Goal: Information Seeking & Learning: Learn about a topic

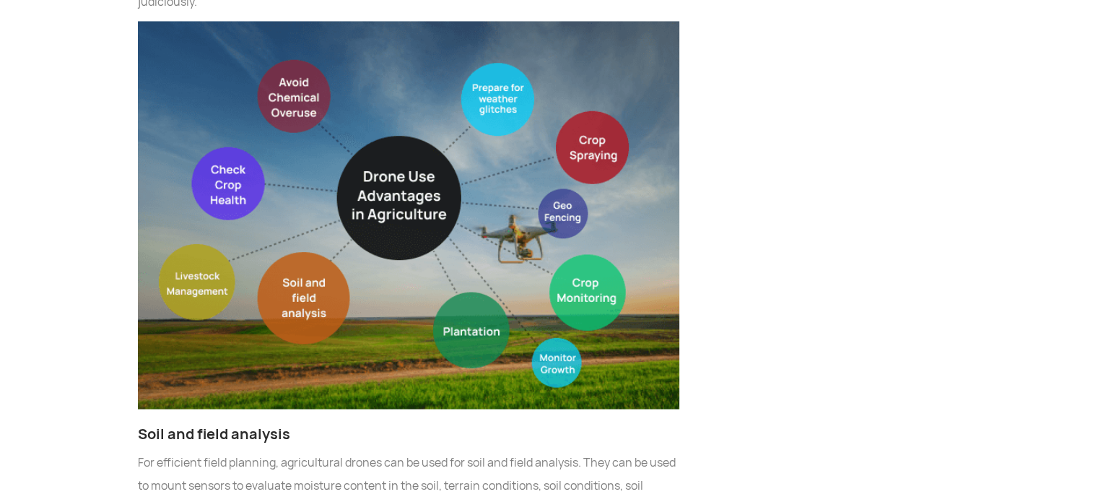
scroll to position [2587, 0]
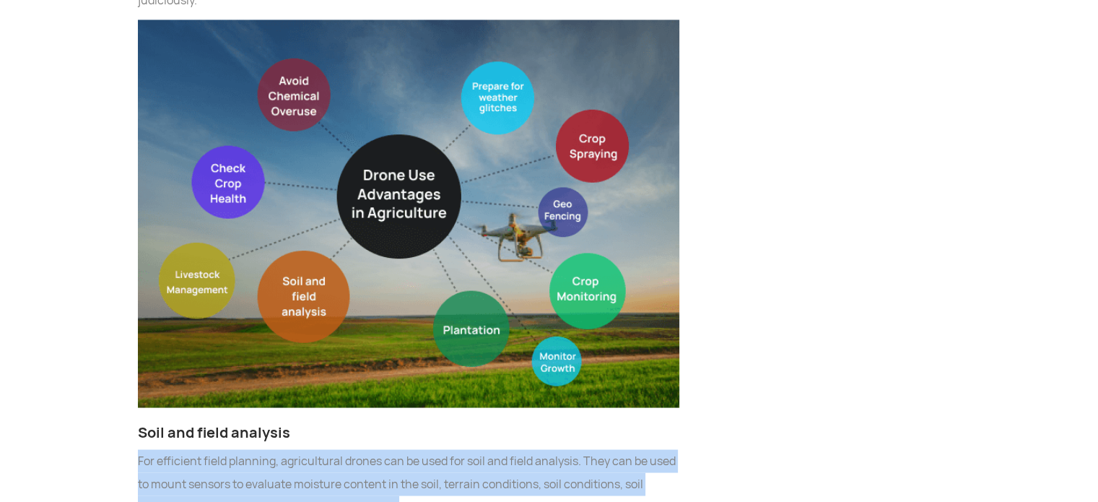
drag, startPoint x: 136, startPoint y: 339, endPoint x: 404, endPoint y: 386, distance: 272.0
copy p "For efficient field planning, agricultural drones can be used for soil and fiel…"
click at [225, 245] on img at bounding box center [408, 213] width 541 height 388
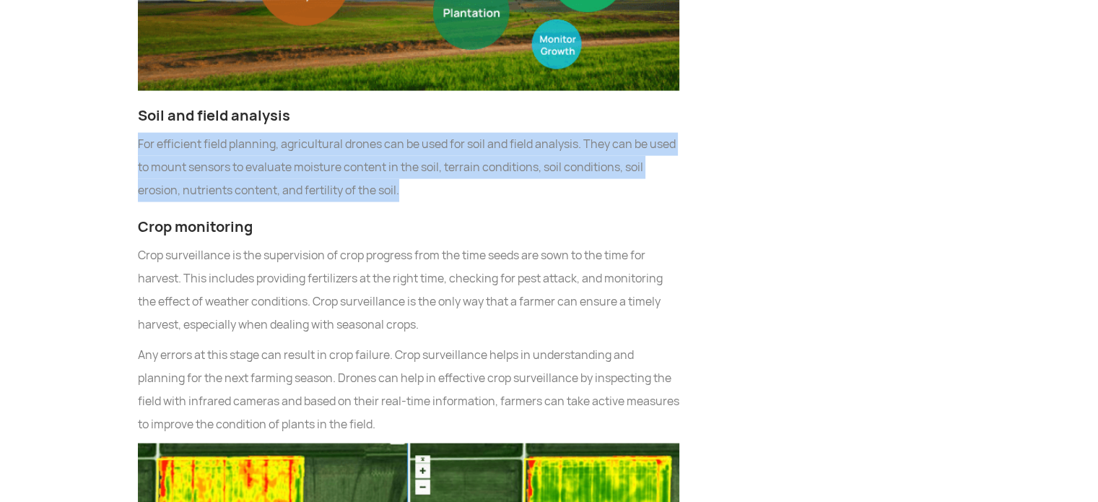
scroll to position [2905, 0]
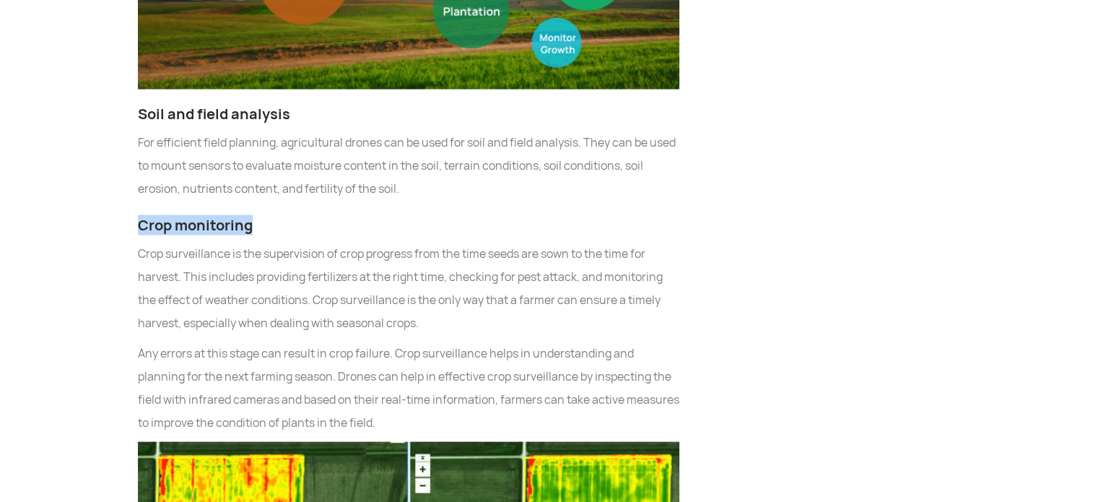
drag, startPoint x: 136, startPoint y: 109, endPoint x: 285, endPoint y: 110, distance: 149.4
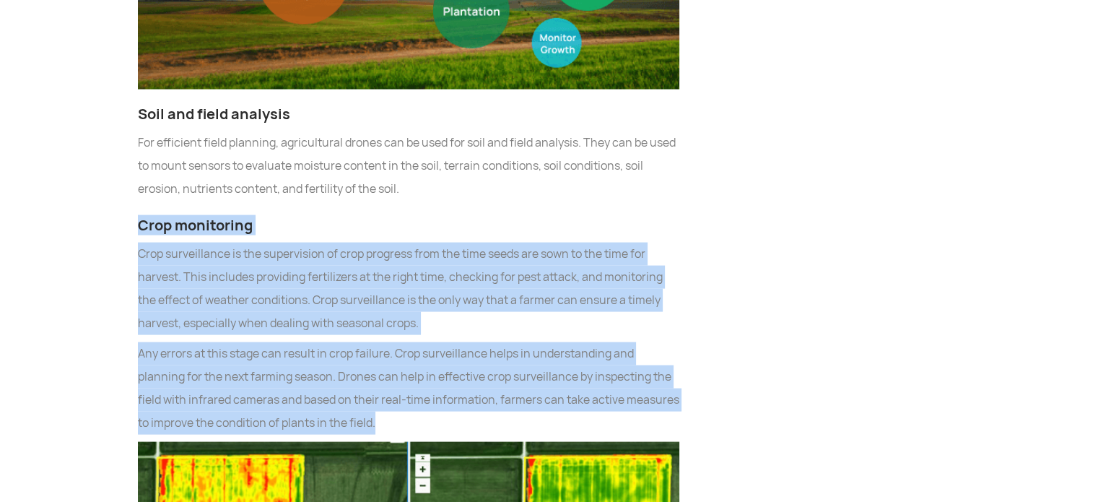
drag, startPoint x: 133, startPoint y: 106, endPoint x: 387, endPoint y: 305, distance: 322.5
copy div "Crop monitoring Crop surveillance is the supervision of crop progress from the …"
click at [387, 342] on p "Any errors at this stage can result in crop failure. Crop surveillance helps in…" at bounding box center [408, 388] width 541 height 92
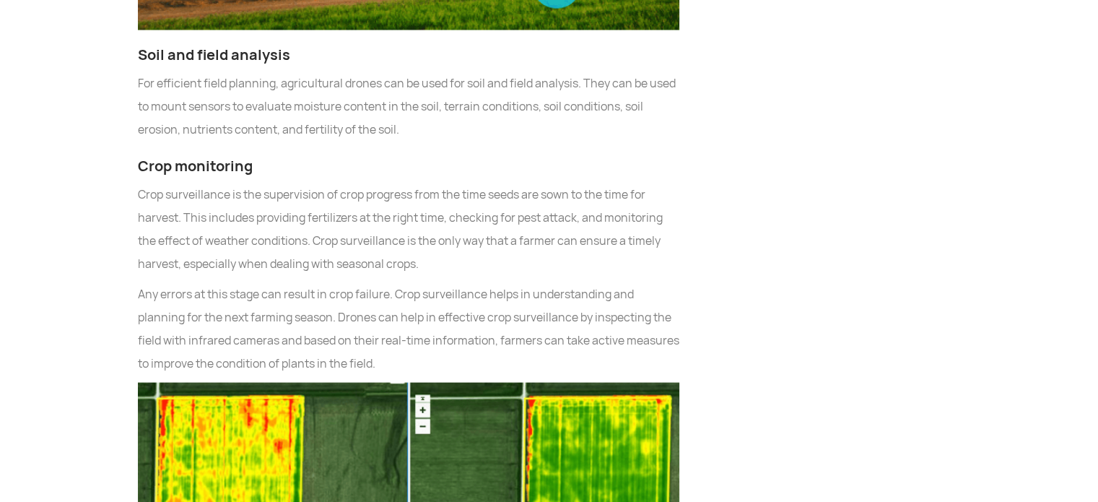
scroll to position [2963, 0]
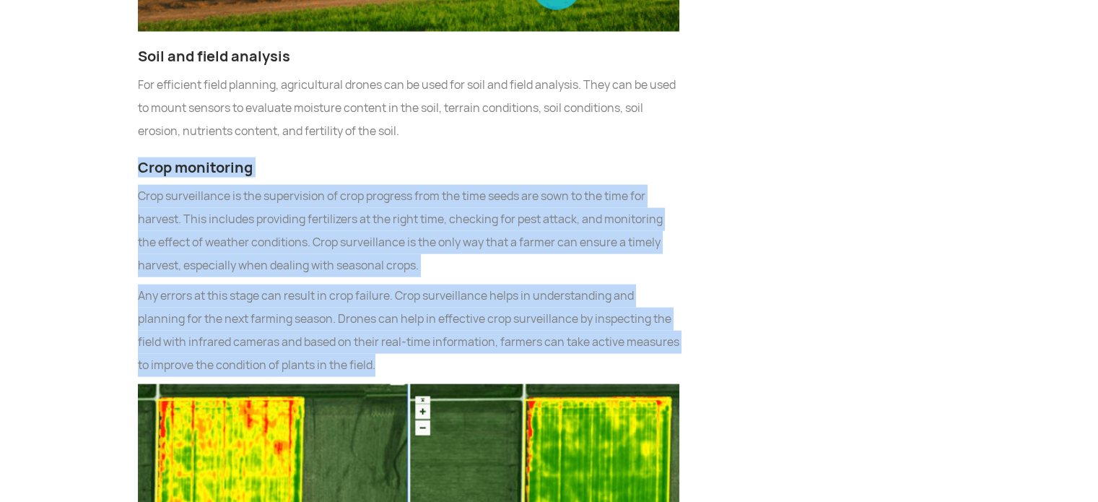
drag, startPoint x: 136, startPoint y: 43, endPoint x: 398, endPoint y: 242, distance: 328.6
copy div "Crop monitoring Crop surveillance is the supervision of crop progress from the …"
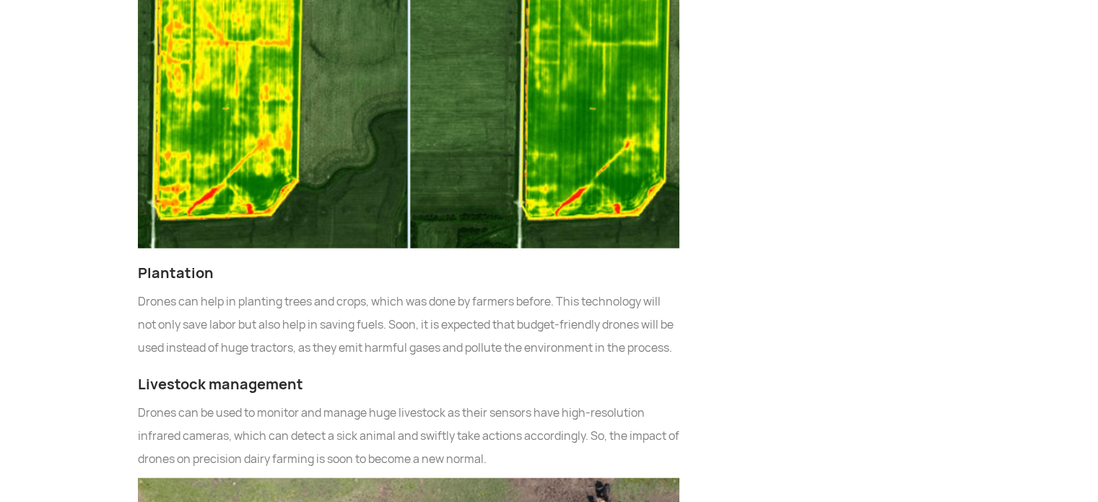
scroll to position [3454, 0]
